Goal: Find contact information: Find contact information

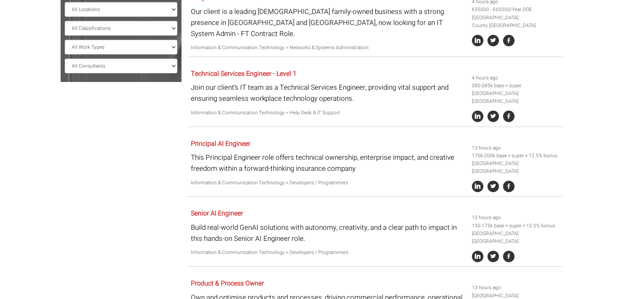
scroll to position [208, 0]
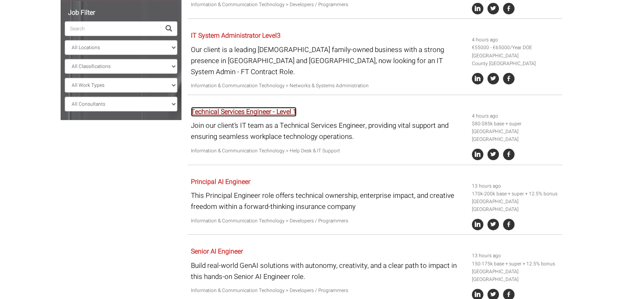
click at [226, 107] on link "Technical Services Engineer - Level 1" at bounding box center [244, 112] width 106 height 10
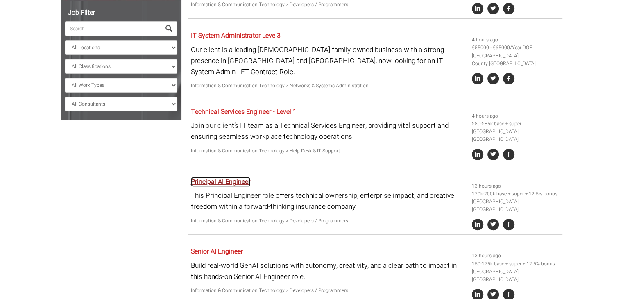
click at [198, 177] on link "Principal AI Engineer" at bounding box center [220, 182] width 59 height 10
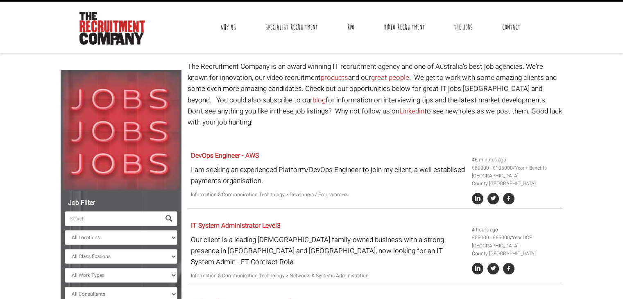
scroll to position [0, 0]
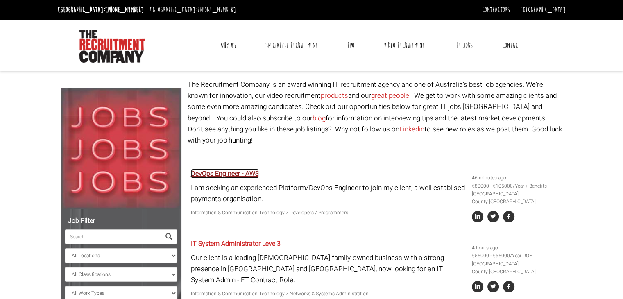
click at [227, 169] on link "DevOps Engineer - AWS" at bounding box center [225, 174] width 68 height 10
click at [515, 47] on link "Contact" at bounding box center [511, 45] width 30 height 20
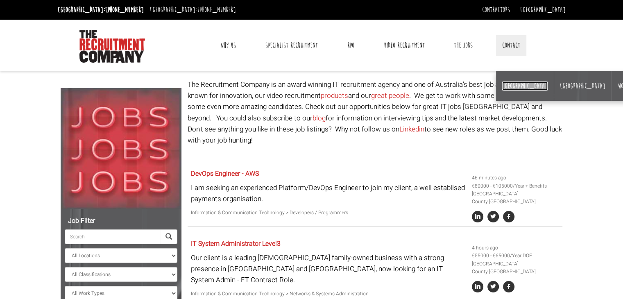
click at [510, 86] on link "[GEOGRAPHIC_DATA]" at bounding box center [524, 86] width 45 height 9
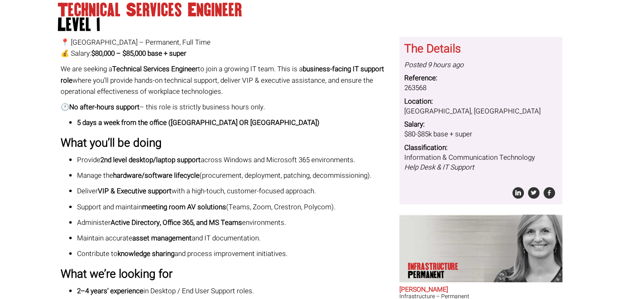
scroll to position [84, 0]
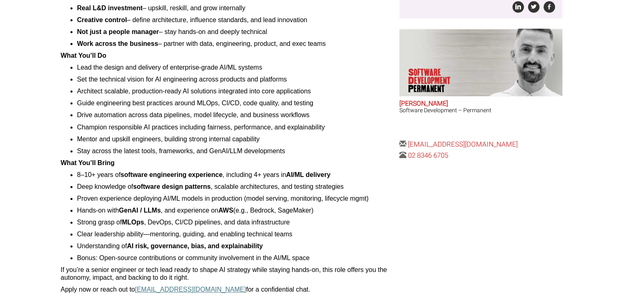
scroll to position [270, 0]
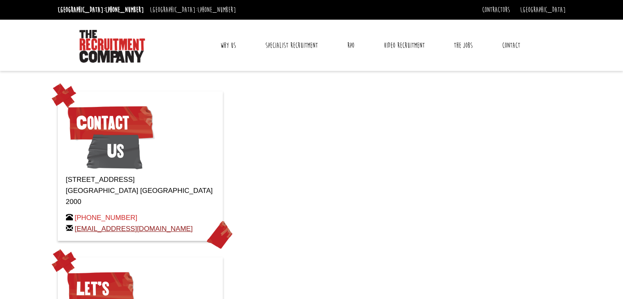
click at [75, 213] on p "+61 2 8346 6700 hello@therecruitmentcompany.com" at bounding box center [140, 223] width 149 height 22
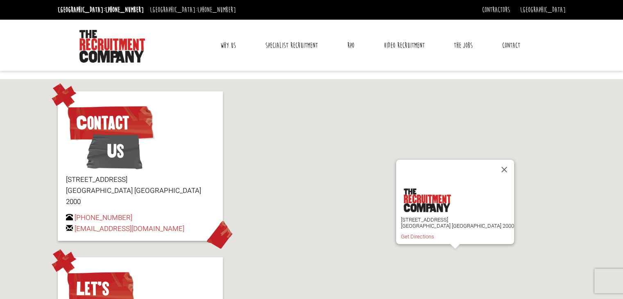
drag, startPoint x: 134, startPoint y: 204, endPoint x: 66, endPoint y: 181, distance: 72.0
click at [66, 181] on div "Level 15, 1 Castlereagh Street Sydney NSW 2000 +61 2 8346 6700 hello@therecruit…" at bounding box center [140, 204] width 149 height 60
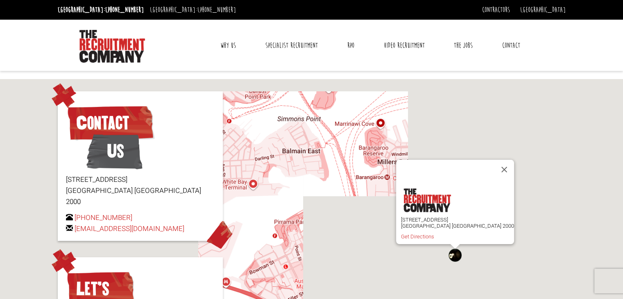
copy div "Level 15, 1 Castlereagh Street Sydney NSW 2000 +61 2 8346 6700"
